Goal: Task Accomplishment & Management: Manage account settings

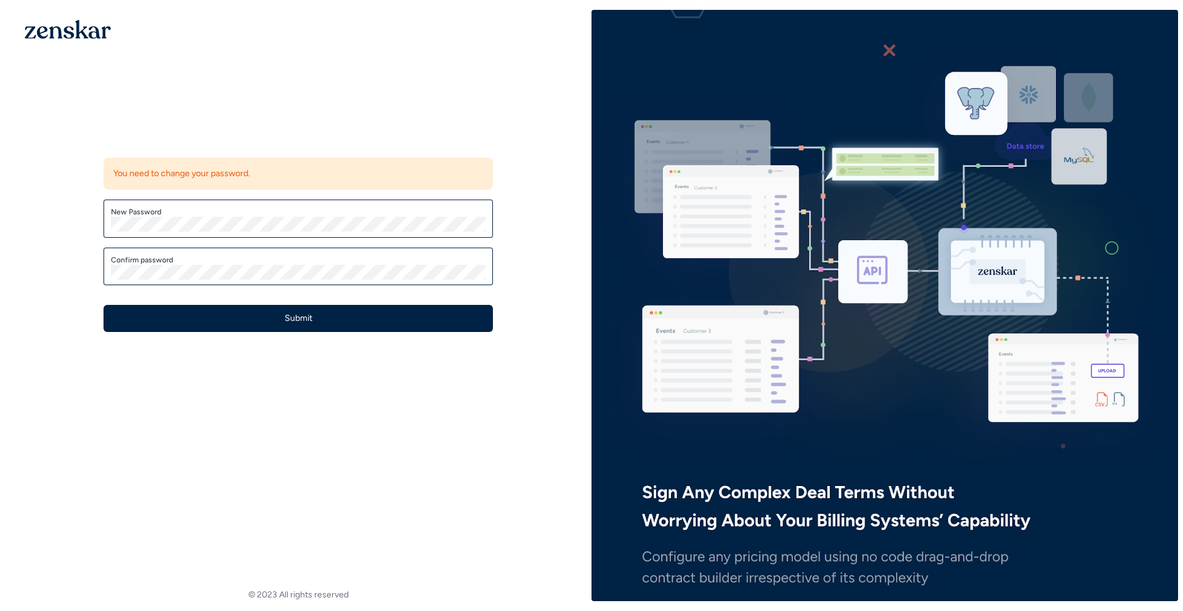
click at [259, 98] on div "Update password You need to change your password. New Password Confirm password…" at bounding box center [298, 228] width 587 height 436
drag, startPoint x: 69, startPoint y: 311, endPoint x: 91, endPoint y: 319, distance: 23.2
click at [70, 311] on div "Update password You need to change your password. New Password Confirm password…" at bounding box center [298, 228] width 587 height 436
drag, startPoint x: 108, startPoint y: 321, endPoint x: 147, endPoint y: 314, distance: 39.5
click at [116, 320] on button "Submit" at bounding box center [298, 318] width 389 height 27
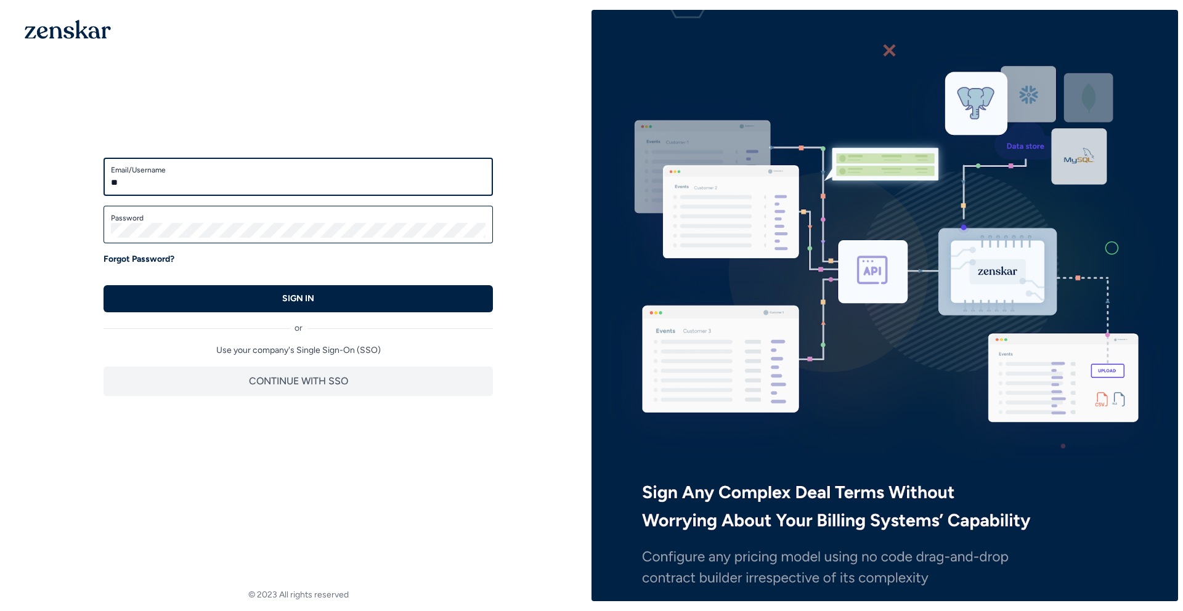
type input "*"
type input "**********"
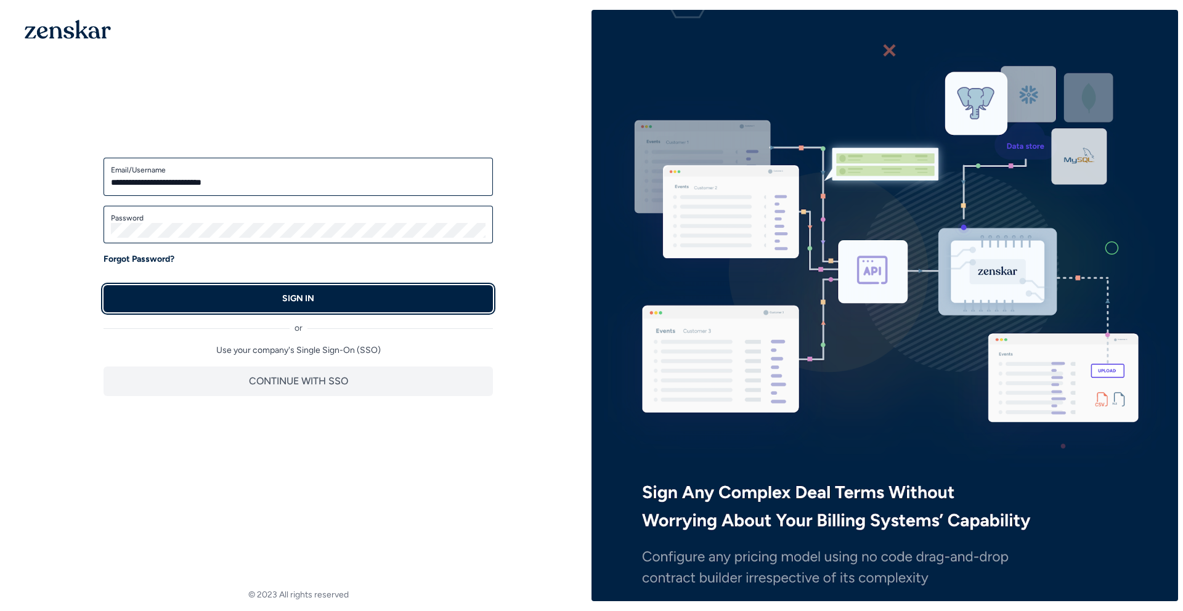
click at [220, 303] on button "SIGN IN" at bounding box center [298, 298] width 389 height 27
